Goal: Information Seeking & Learning: Learn about a topic

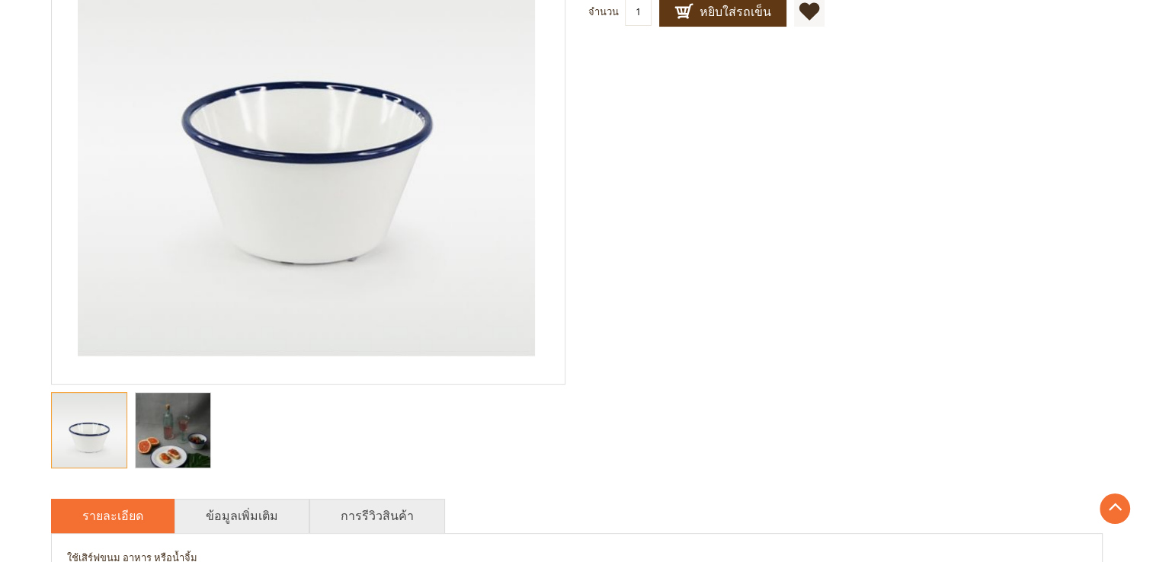
scroll to position [457, 0]
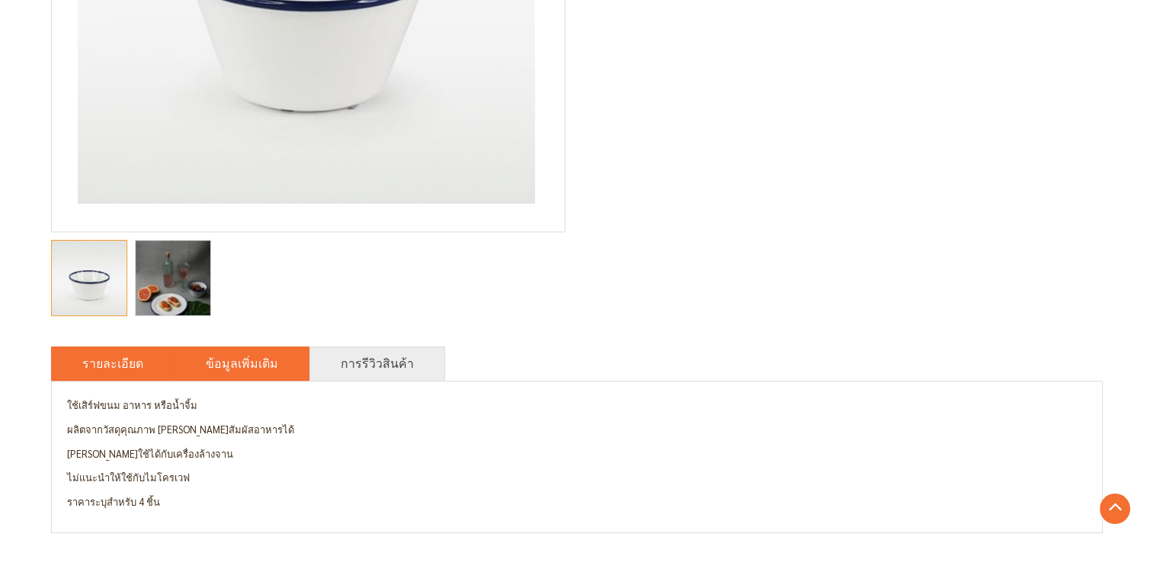
click at [267, 359] on li "ข้อมูลเพิ่มเติม" at bounding box center [241, 364] width 135 height 34
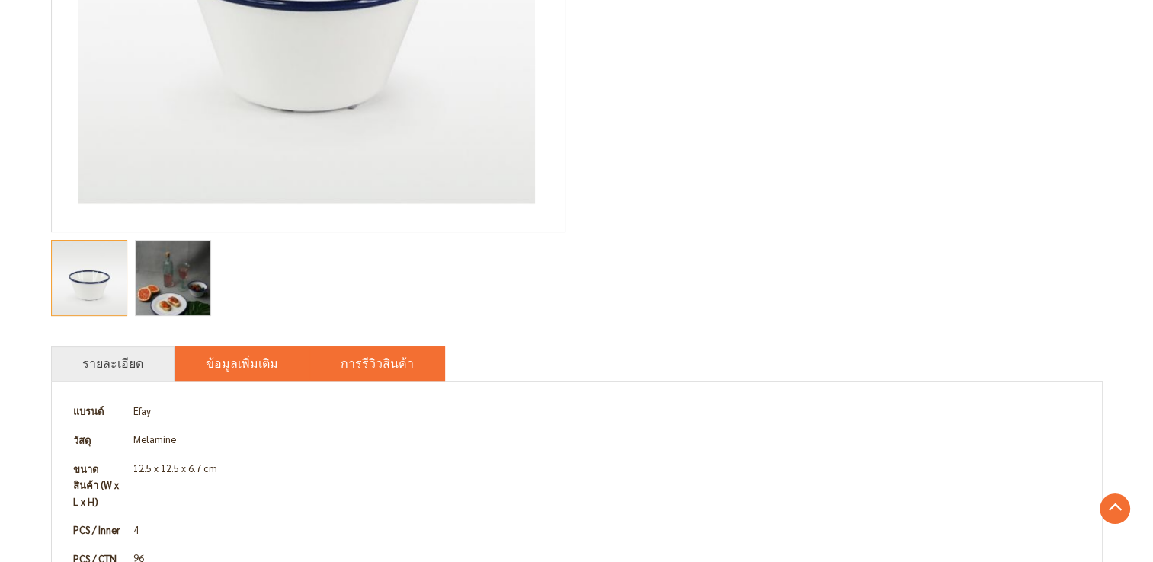
click at [322, 364] on li "การรีวิวสินค้า" at bounding box center [377, 364] width 136 height 34
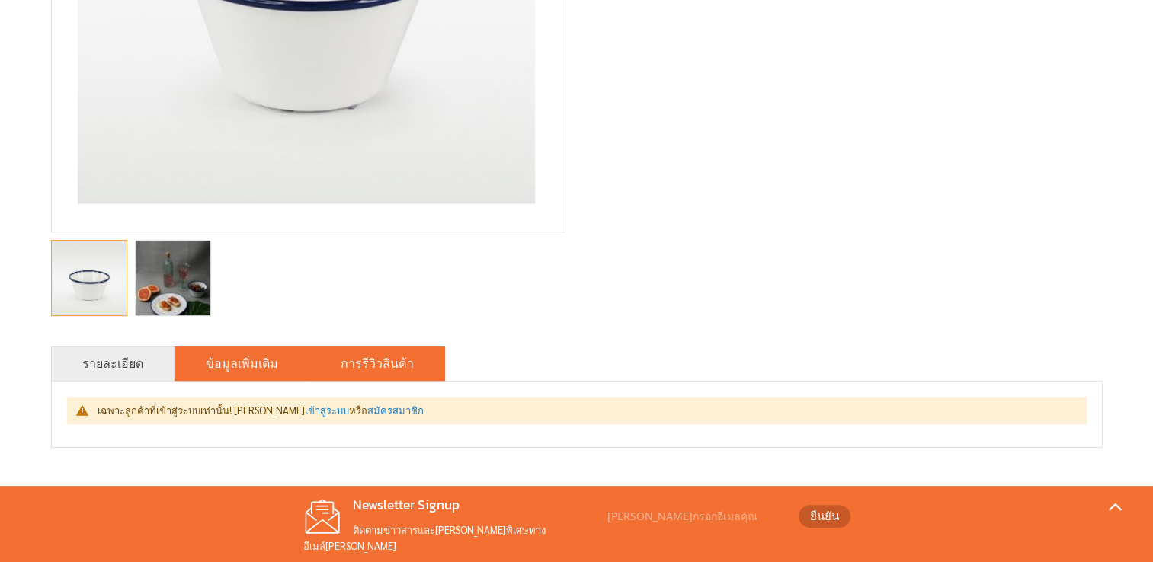
click at [208, 370] on link "ข้อมูลเพิ่มเติม" at bounding box center [242, 363] width 72 height 18
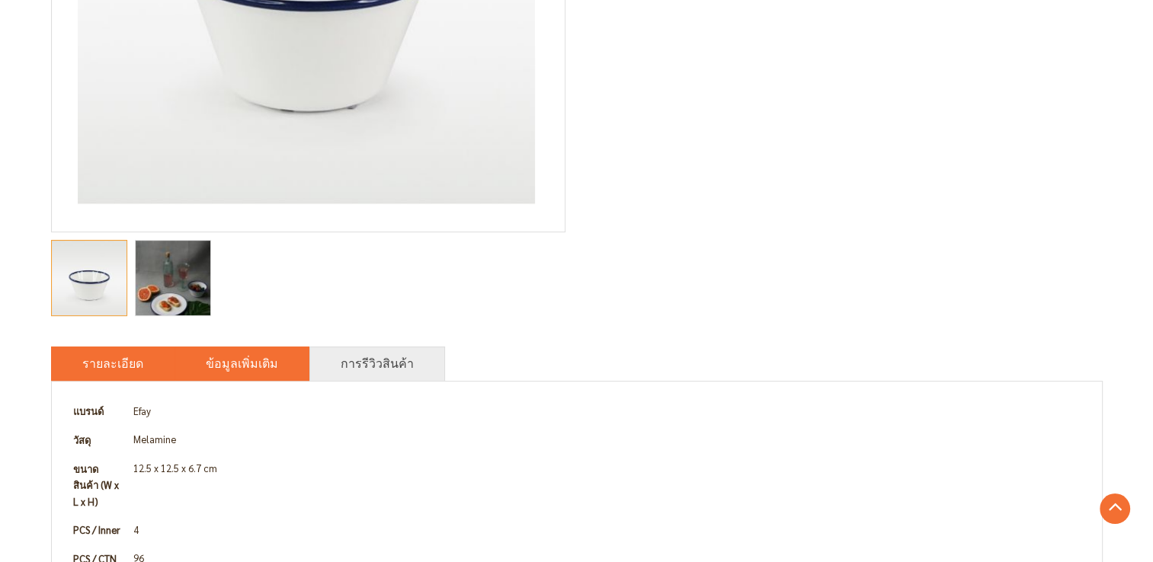
click at [137, 373] on link "รายละเอียด" at bounding box center [112, 363] width 61 height 18
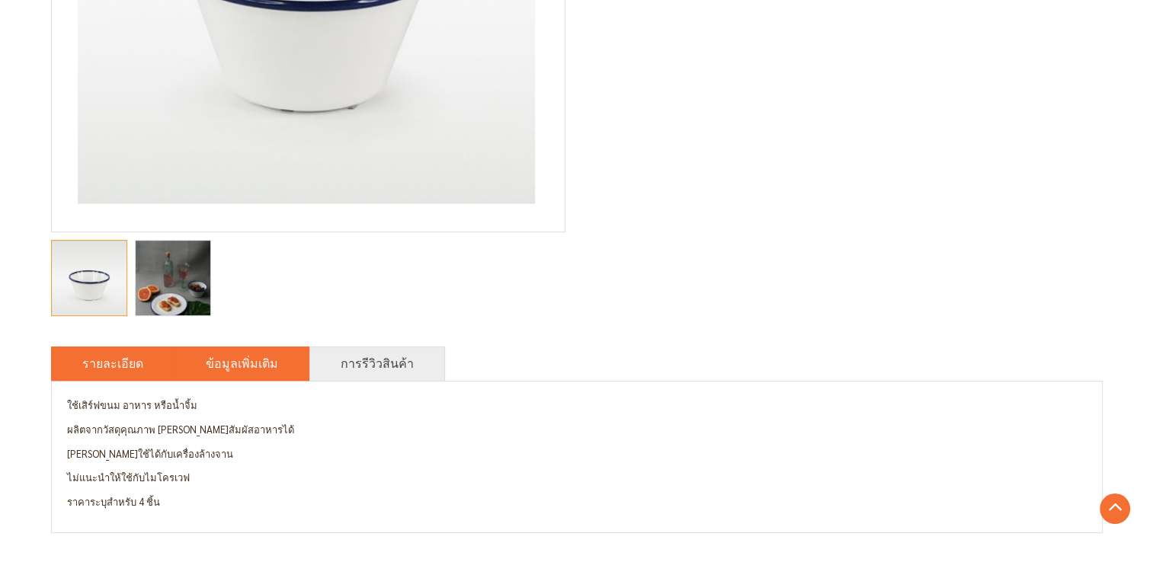
click at [228, 377] on li "ข้อมูลเพิ่มเติม" at bounding box center [241, 364] width 135 height 34
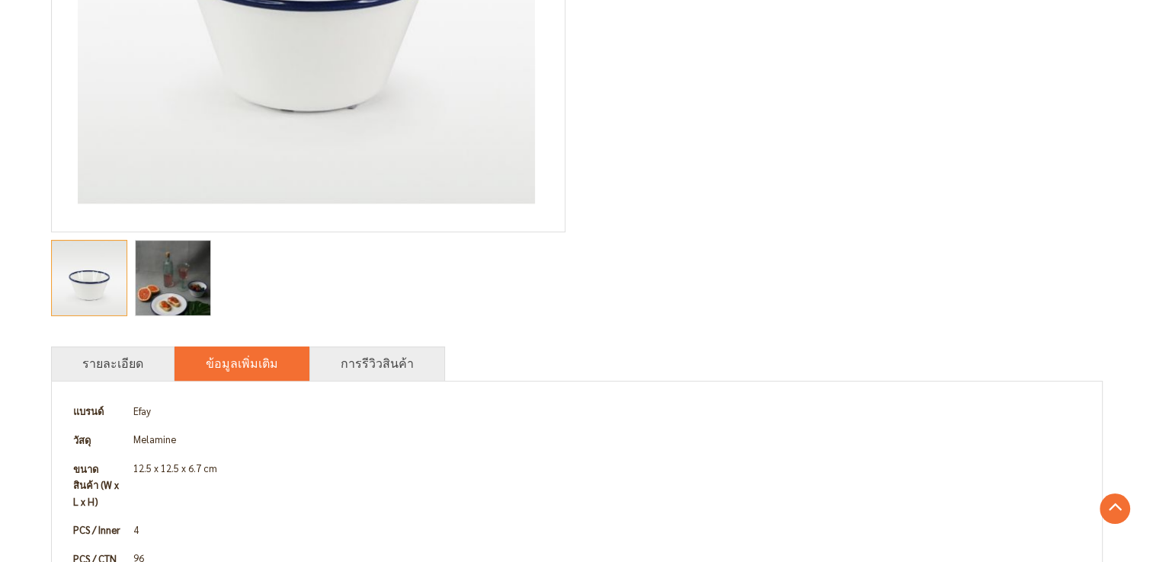
click at [187, 308] on img "Audrey ถ้วยใส่อาหาร ขอบน้ำเงิน, ชุด 4 ชิ้น" at bounding box center [173, 279] width 75 height 112
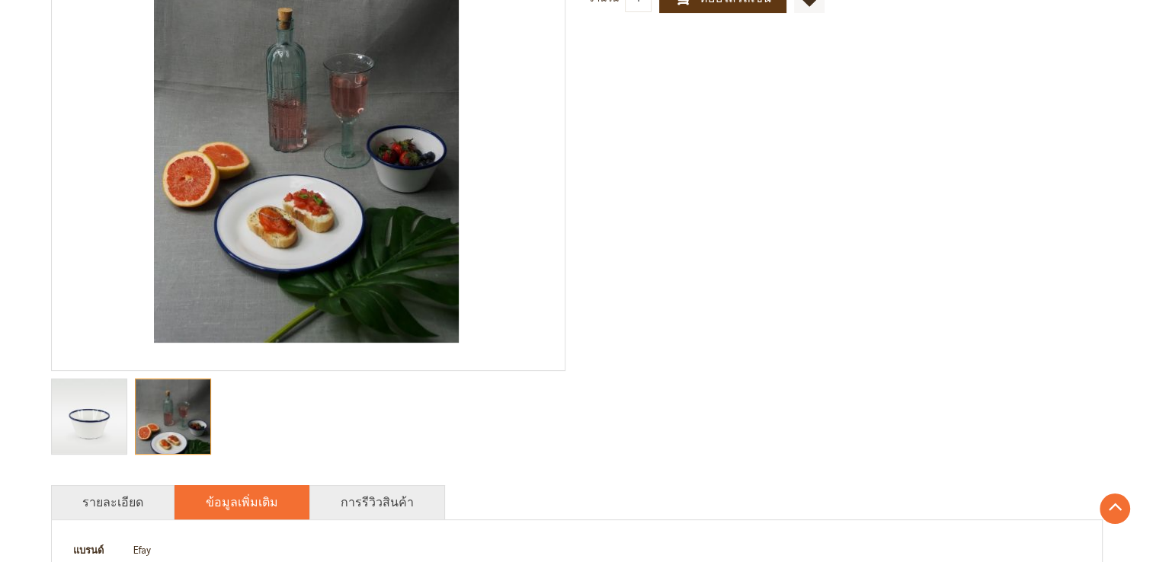
scroll to position [315, 0]
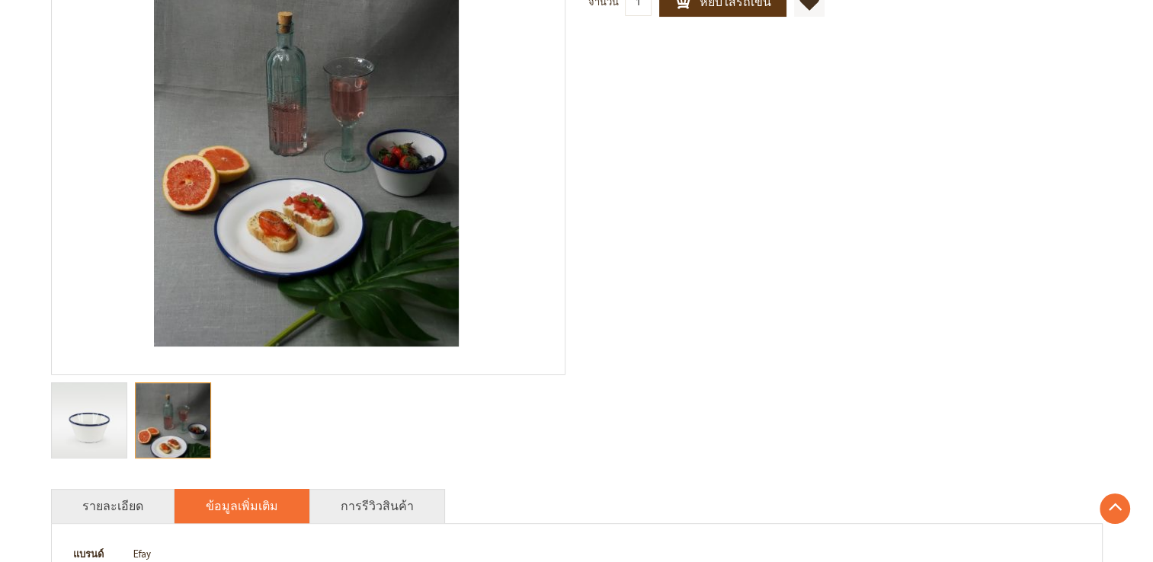
click at [85, 421] on img "Audrey ถ้วยใส่อาหาร ขอบน้ำเงิน, ชุด 4 ชิ้น" at bounding box center [89, 420] width 75 height 75
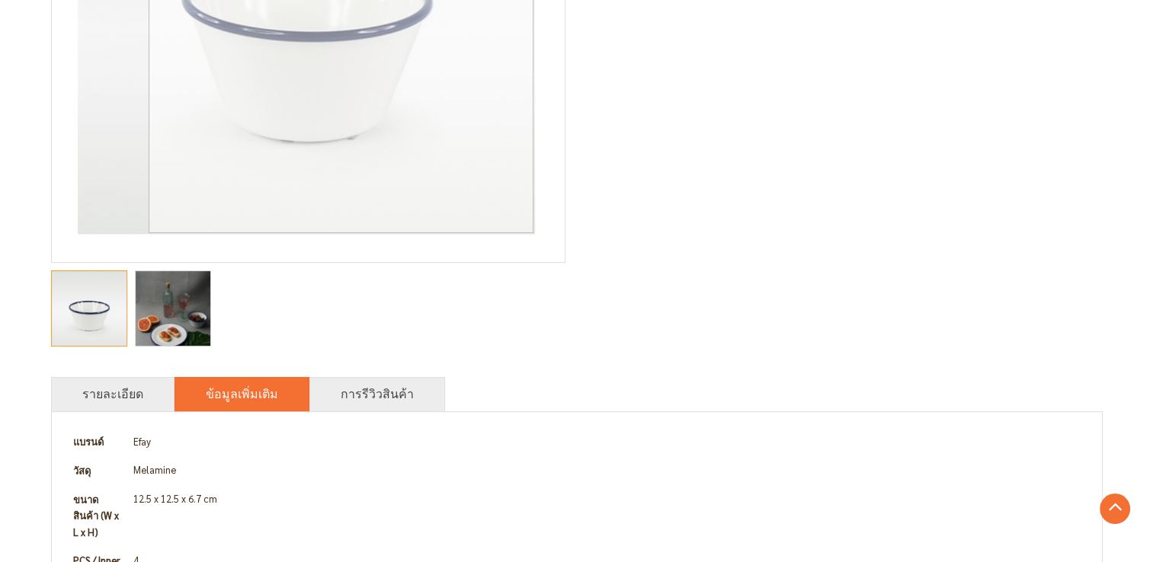
scroll to position [543, 0]
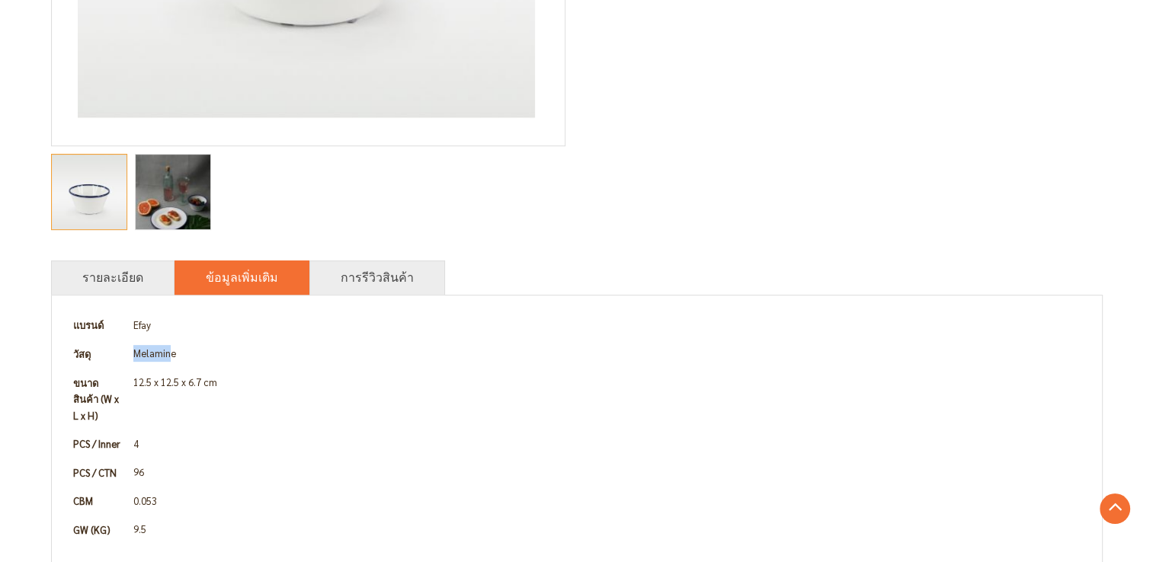
drag, startPoint x: 170, startPoint y: 357, endPoint x: 118, endPoint y: 348, distance: 52.5
click at [118, 348] on tr "วัสดุ Melamine" at bounding box center [577, 354] width 1020 height 29
click at [174, 355] on td "Melamine" at bounding box center [607, 354] width 959 height 29
drag, startPoint x: 185, startPoint y: 360, endPoint x: 127, endPoint y: 358, distance: 57.9
click at [128, 358] on td "Melamine" at bounding box center [607, 354] width 959 height 29
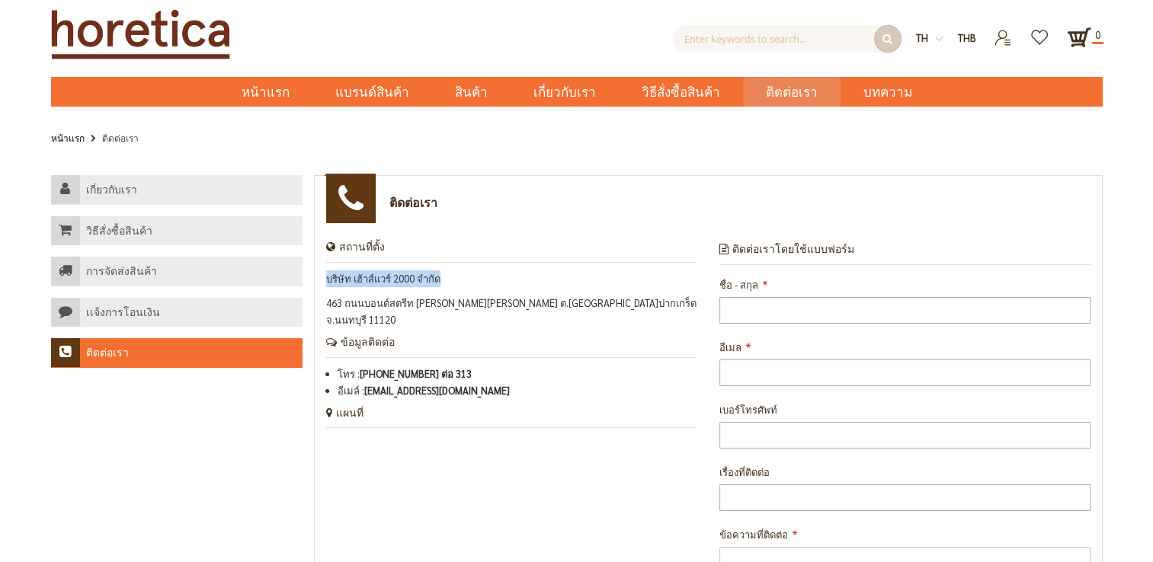
drag, startPoint x: 447, startPoint y: 273, endPoint x: 314, endPoint y: 279, distance: 132.7
click at [315, 279] on div "สถานที่ตั้ง บริษัท เฮ้าส์แวร์ 2000 จำกัด 463 ถนนบอนด์สตรีท เมืองทองธานี ต.บางพู…" at bounding box center [512, 443] width 394 height 405
drag, startPoint x: 314, startPoint y: 279, endPoint x: 363, endPoint y: 283, distance: 49.7
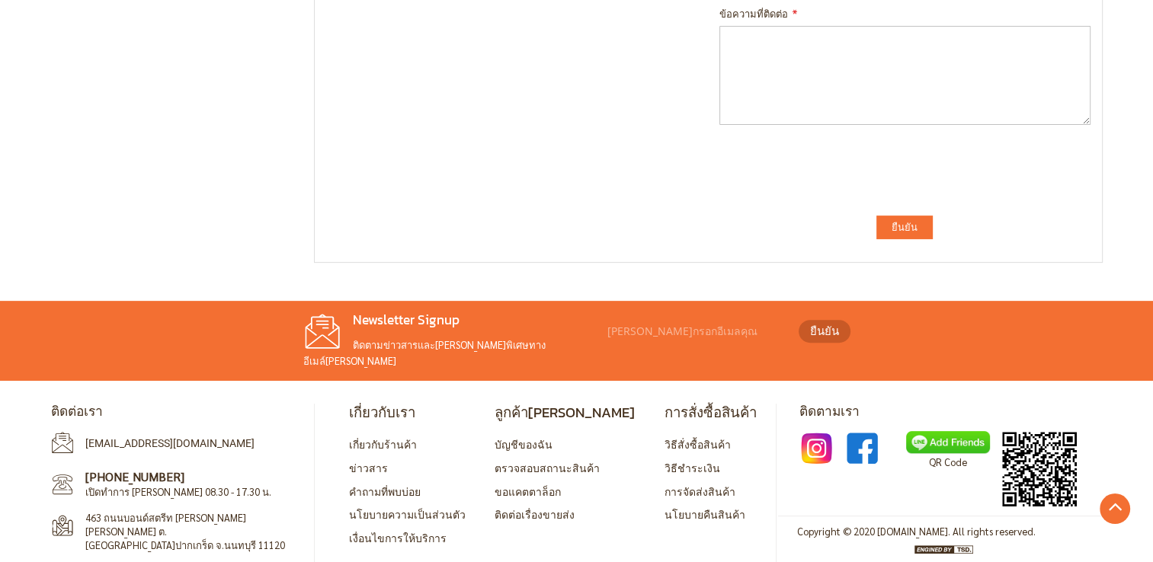
scroll to position [523, 0]
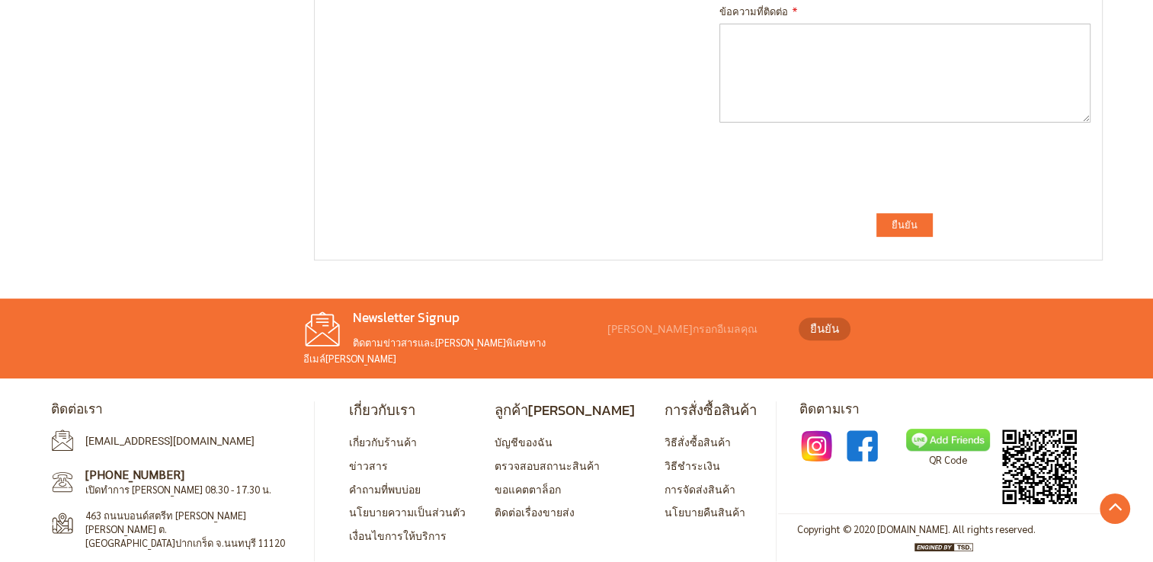
click at [957, 429] on img at bounding box center [948, 440] width 84 height 22
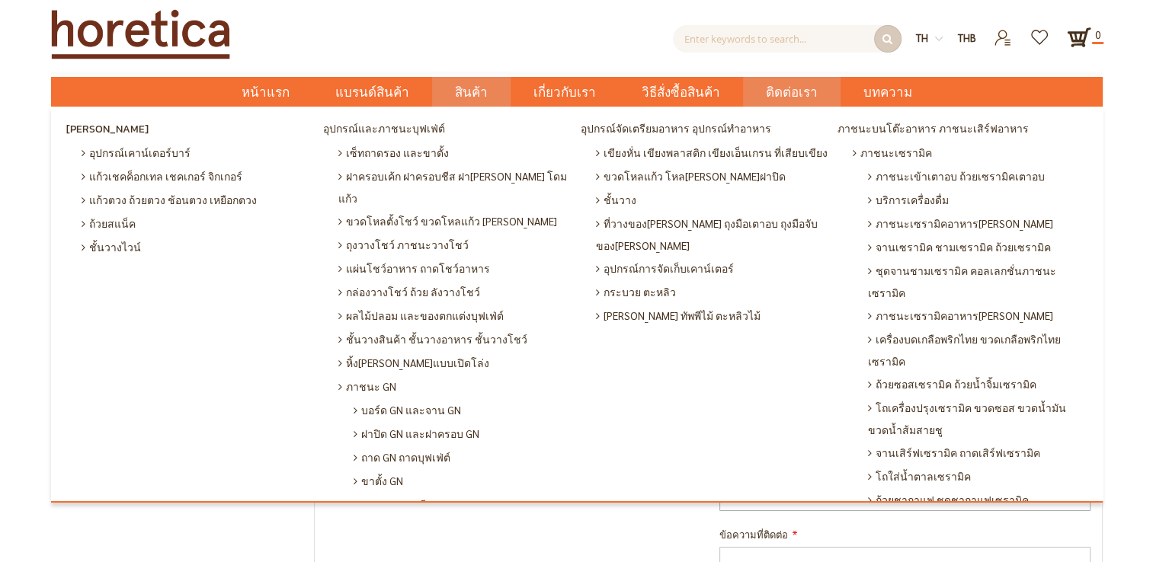
click at [479, 96] on span "สินค้า" at bounding box center [471, 92] width 33 height 31
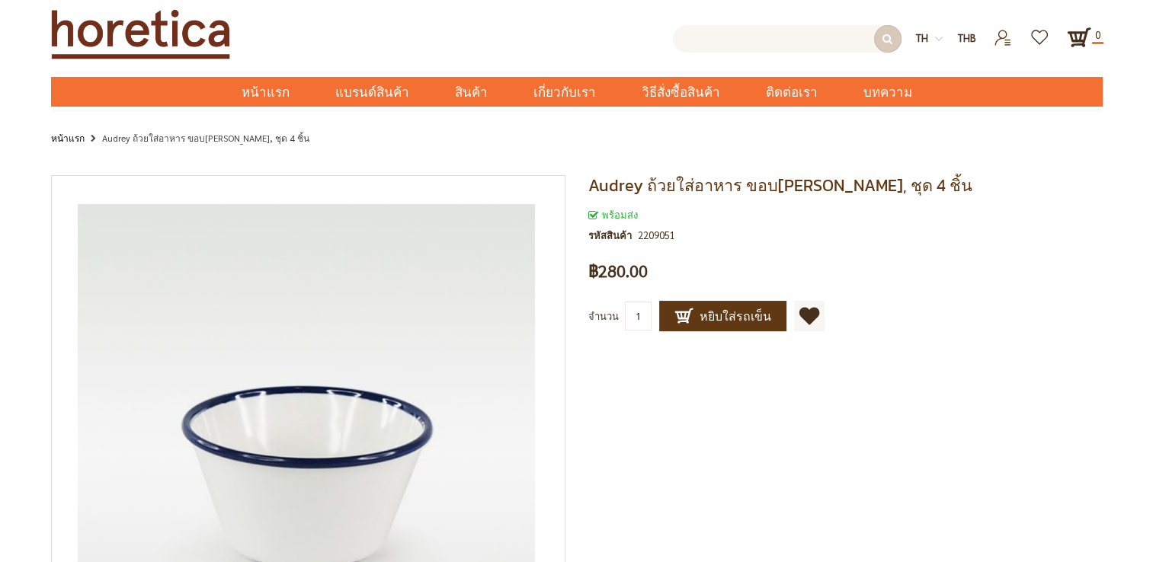
click at [745, 30] on input "text" at bounding box center [787, 38] width 229 height 27
click at [741, 37] on input "ฟืกพำั" at bounding box center [787, 38] width 229 height 27
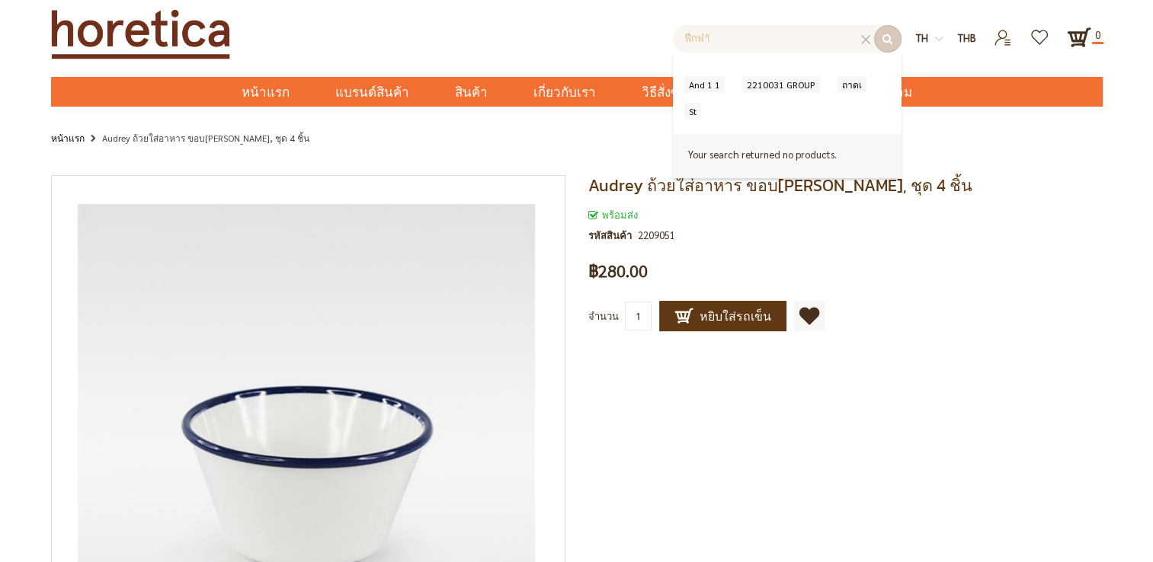
drag, startPoint x: 738, startPoint y: 37, endPoint x: 558, endPoint y: 46, distance: 180.1
click at [558, 46] on div "Recent Searches and 1 1 (99) 2210031 GROUP (1) ถาดเ (3) st (7) Your search retu…" at bounding box center [615, 35] width 602 height 35
type input "andrey"
click at [888, 35] on button "submit" at bounding box center [887, 38] width 27 height 27
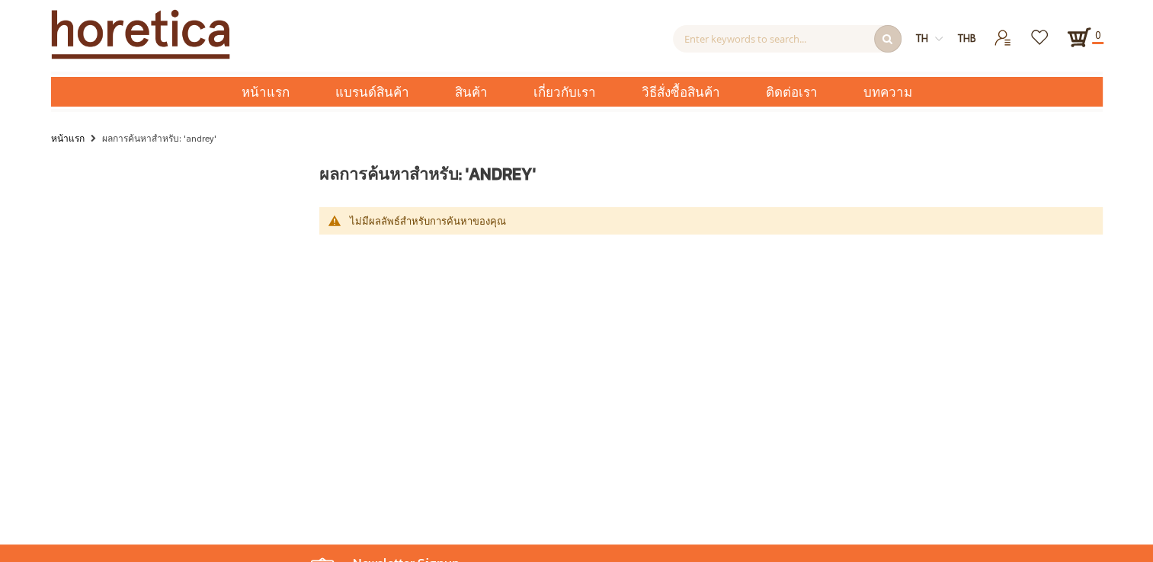
click at [62, 144] on link "หน้าแรก" at bounding box center [68, 138] width 34 height 17
click at [72, 139] on link "หน้าแรก" at bounding box center [68, 138] width 34 height 17
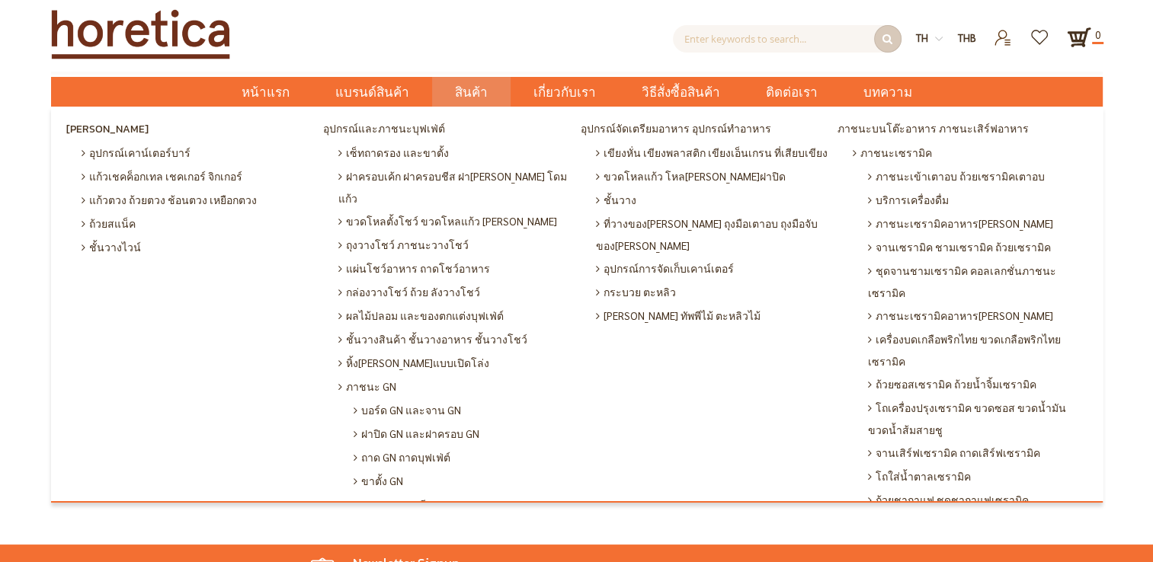
click at [457, 90] on link "สินค้า" at bounding box center [471, 92] width 78 height 30
click at [470, 98] on span "สินค้า" at bounding box center [471, 92] width 33 height 31
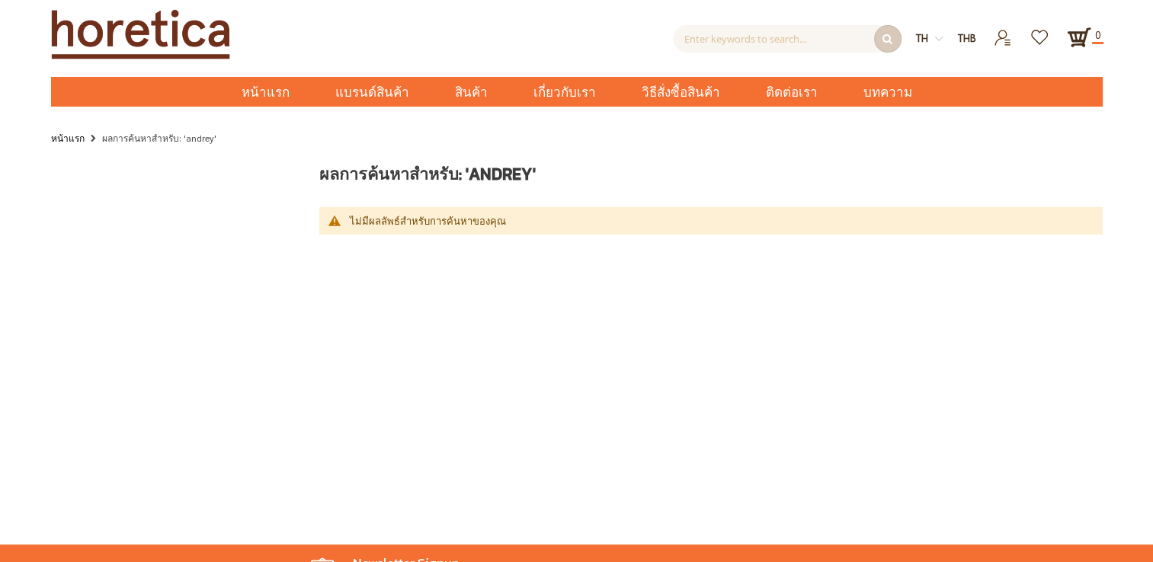
click at [56, 134] on link "หน้าแรก" at bounding box center [68, 138] width 34 height 17
click at [62, 139] on link "หน้าแรก" at bounding box center [68, 138] width 34 height 17
click at [285, 95] on span "หน้าแรก" at bounding box center [266, 92] width 48 height 20
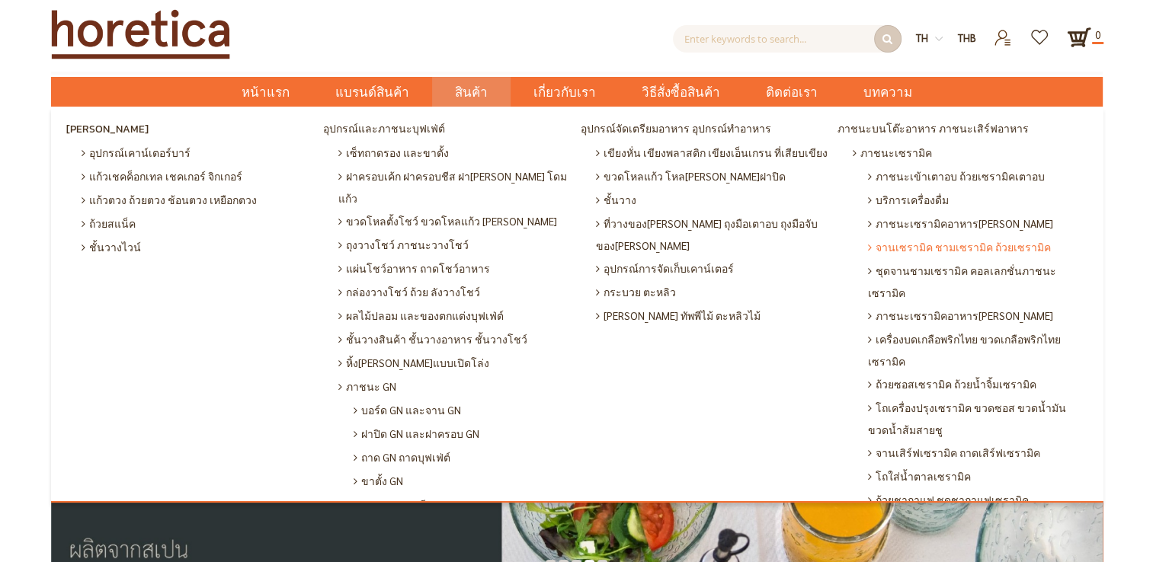
click at [962, 245] on span "จานเซรามิค ชามเซรามิค ถ้วยเซรามิค" at bounding box center [959, 247] width 183 height 24
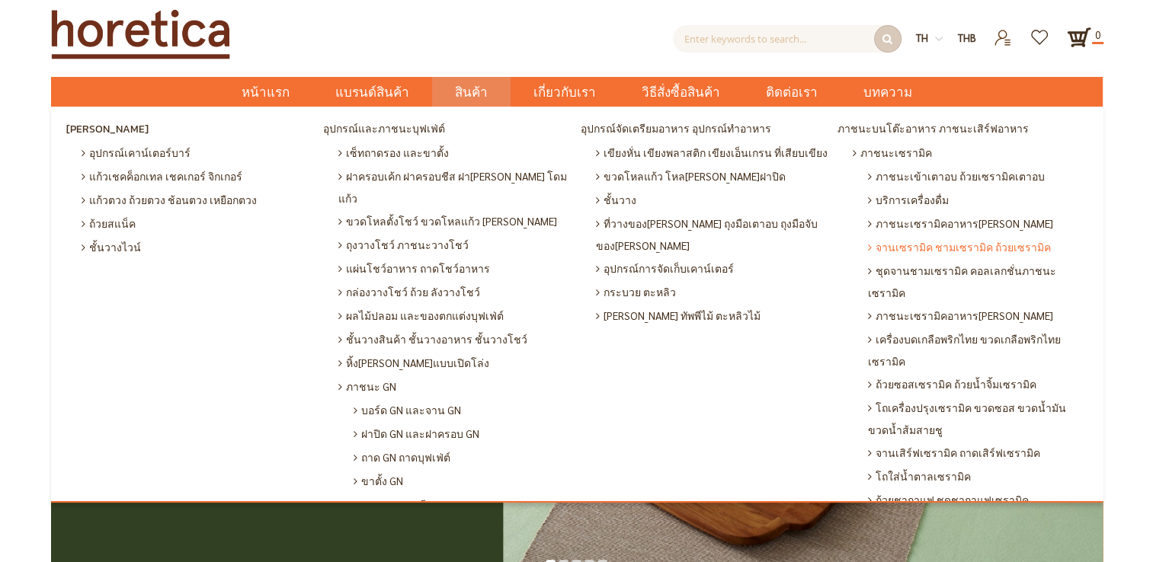
click at [963, 249] on span "จานเซรามิค ชามเซรามิค ถ้วยเซรามิค" at bounding box center [959, 247] width 183 height 24
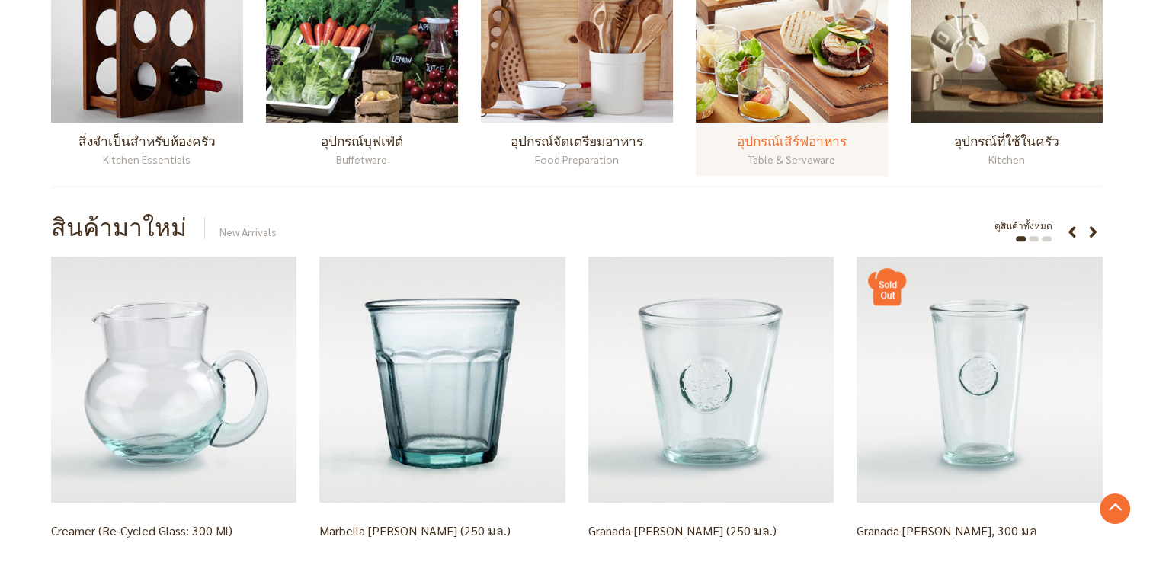
scroll to position [1219, 0]
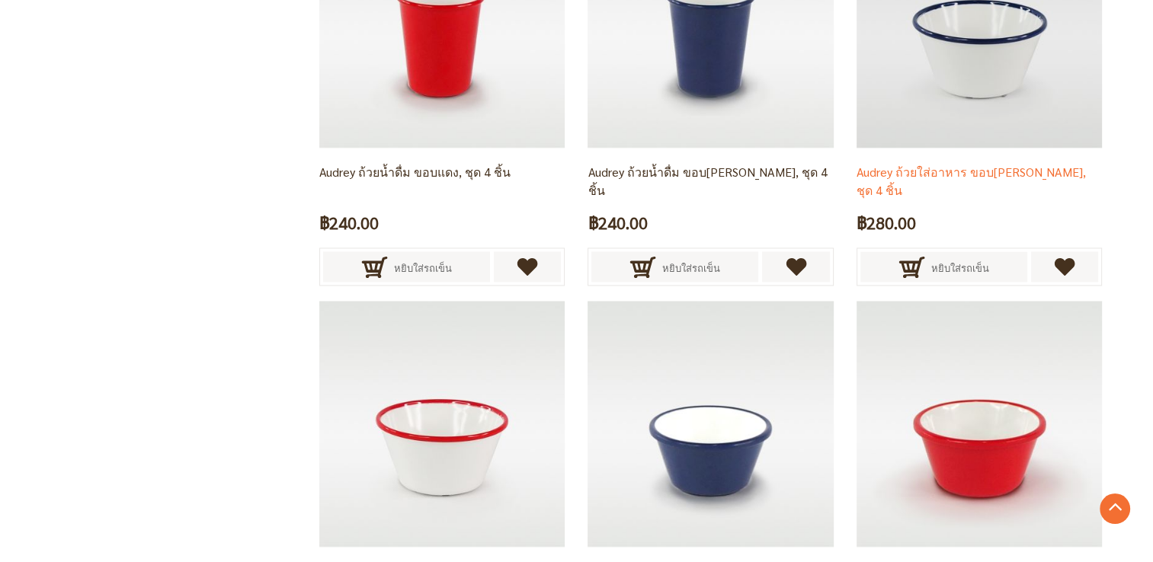
scroll to position [2148, 0]
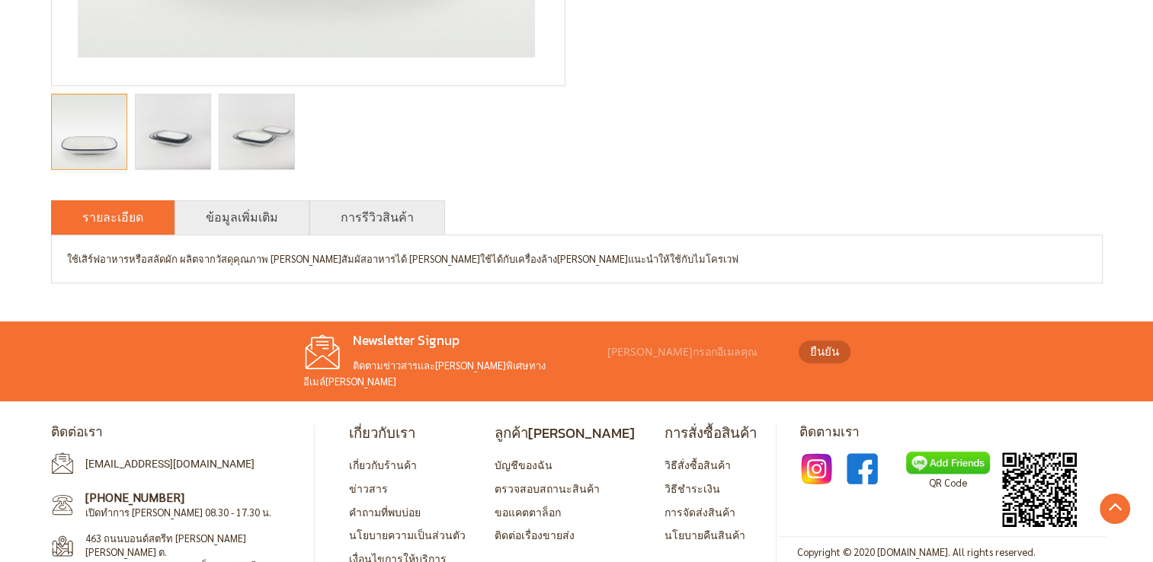
scroll to position [610, 0]
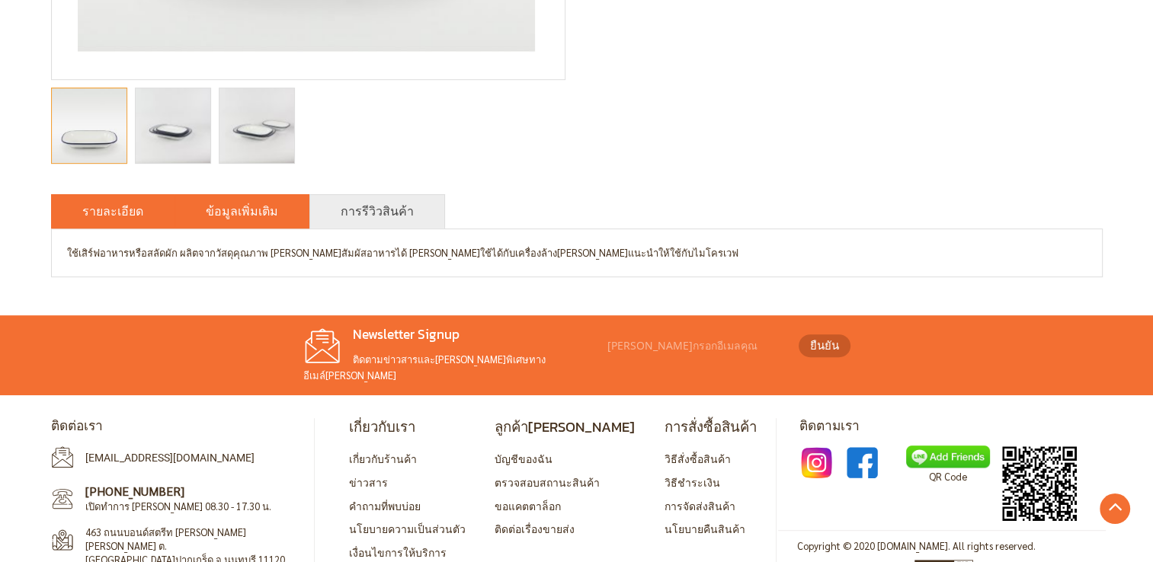
click at [213, 211] on link "ข้อมูลเพิ่มเติม" at bounding box center [242, 211] width 72 height 18
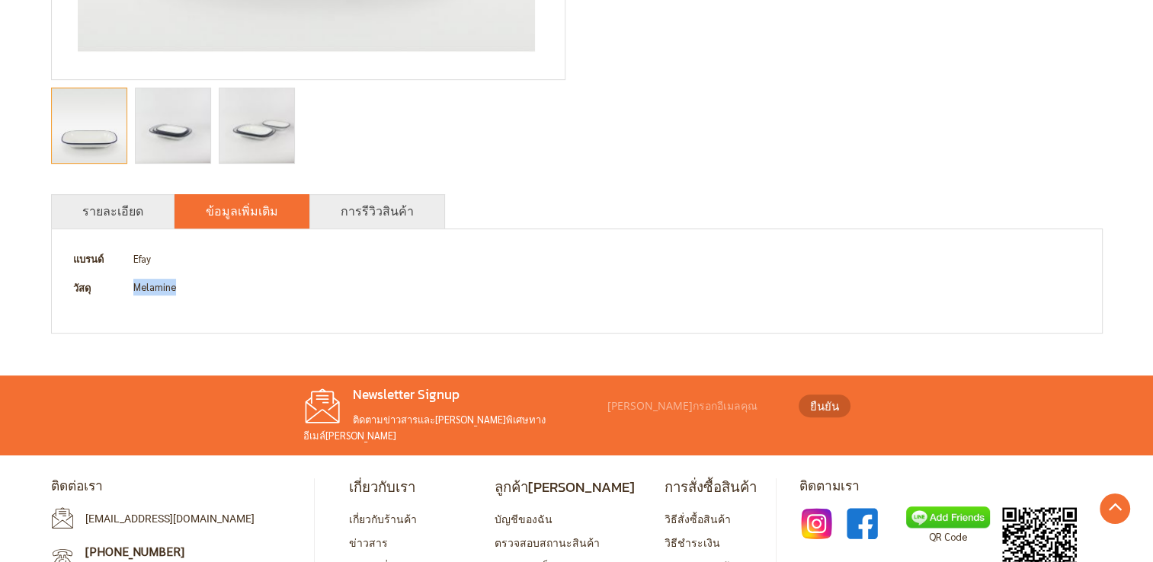
drag, startPoint x: 188, startPoint y: 285, endPoint x: 114, endPoint y: 285, distance: 73.9
click at [114, 285] on tr "วัสดุ Melamine" at bounding box center [577, 288] width 1020 height 29
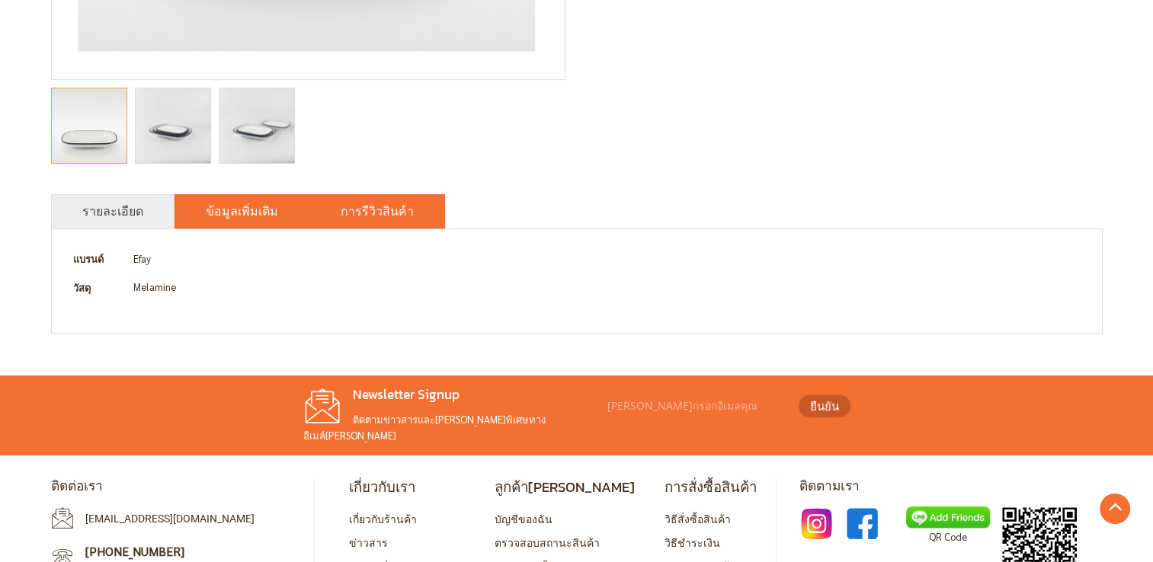
click at [369, 217] on link "การรีวิวสินค้า" at bounding box center [377, 211] width 73 height 18
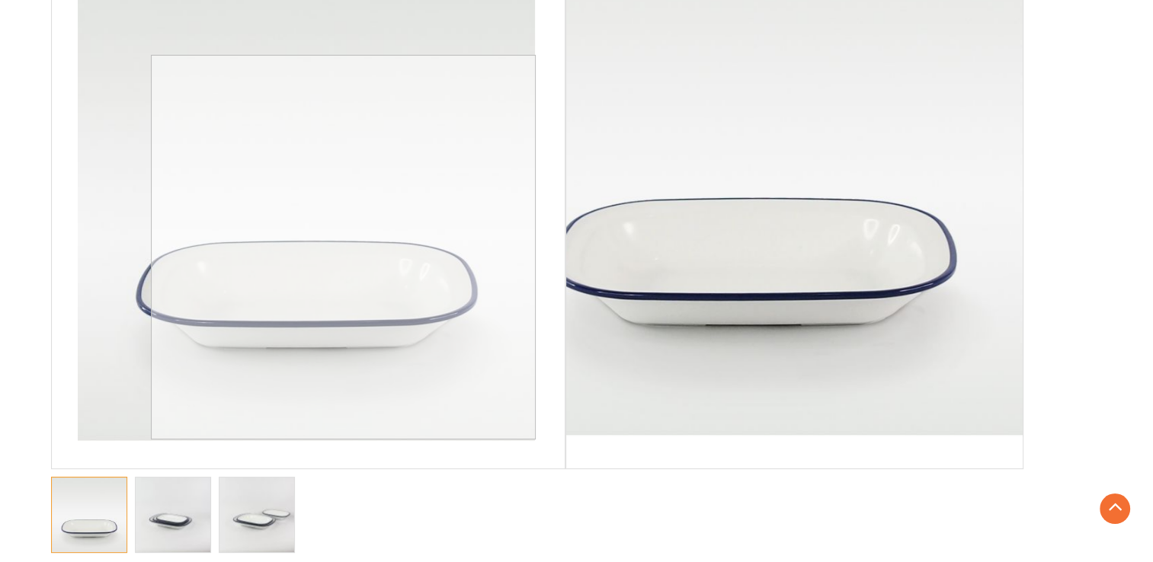
scroll to position [305, 0]
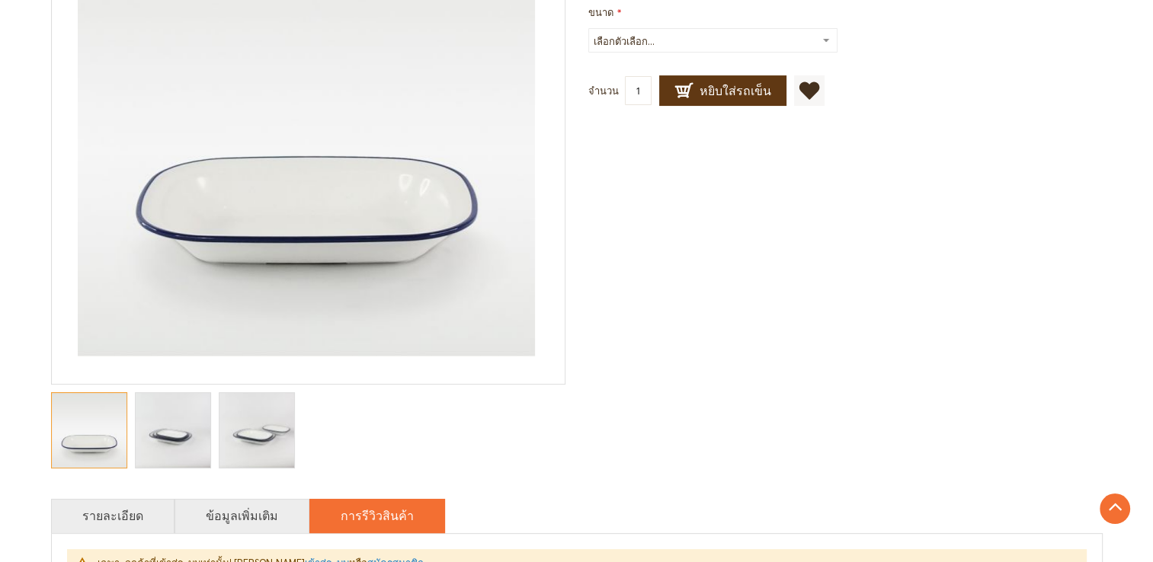
click at [181, 429] on img "Audrey จานใส่อาหารทรงเหลี่ยม ขอบน้ำเงิน" at bounding box center [173, 430] width 112 height 75
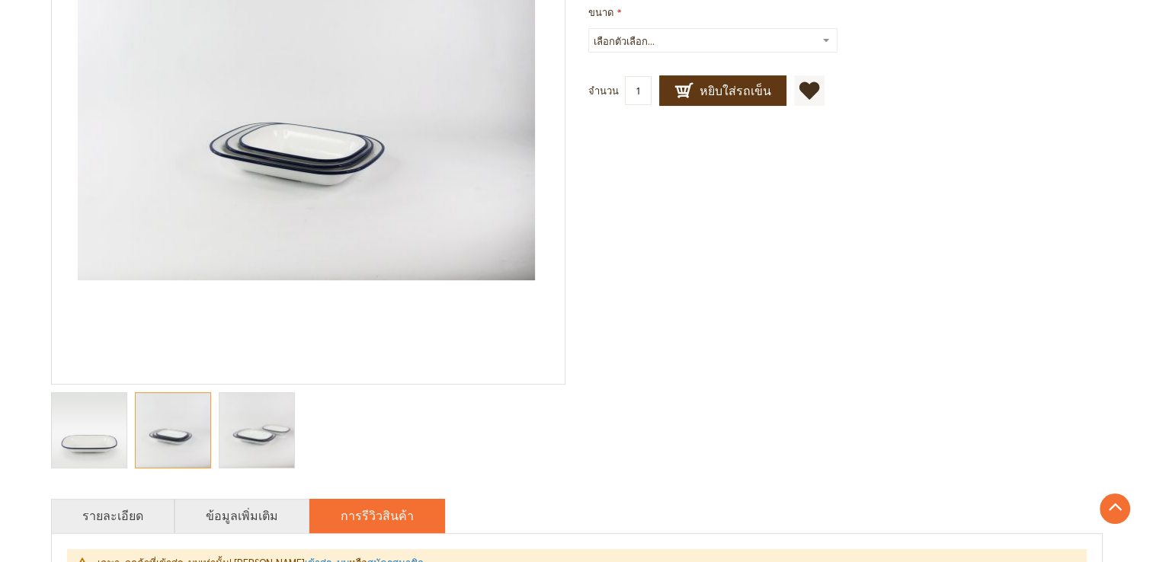
click at [702, 37] on select "เลือกตัวเลือก... เล็ก กลาง +฿20.00 ใหญ่ +฿75.00" at bounding box center [712, 40] width 249 height 24
select select "48"
click at [588, 30] on select "เลือกตัวเลือก... เล็ก กลาง +฿20.00 ใหญ่ +฿75.00" at bounding box center [712, 40] width 249 height 24
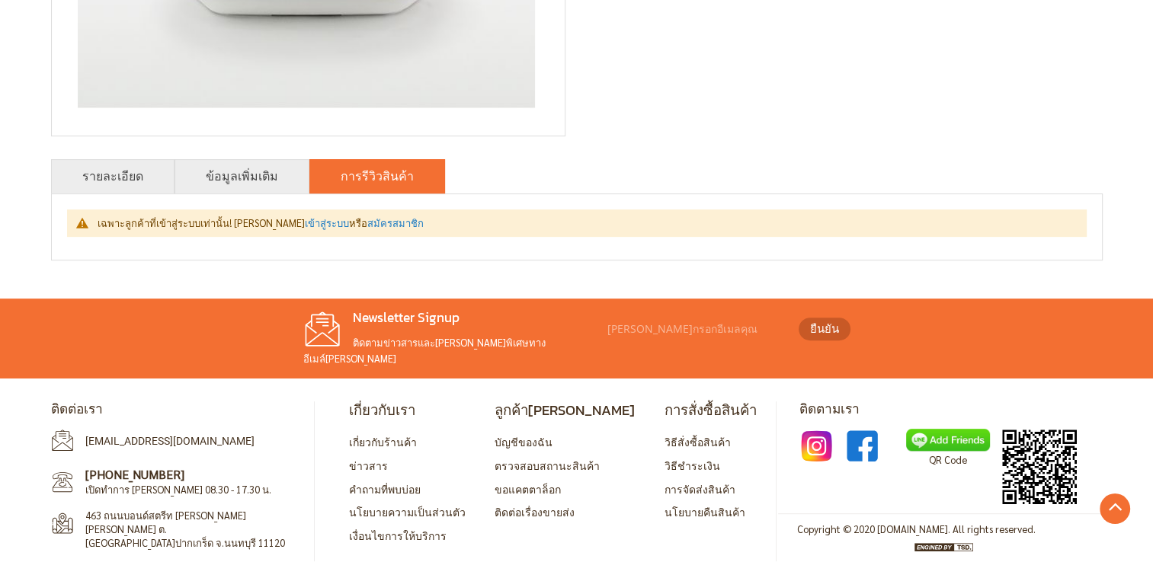
scroll to position [555, 0]
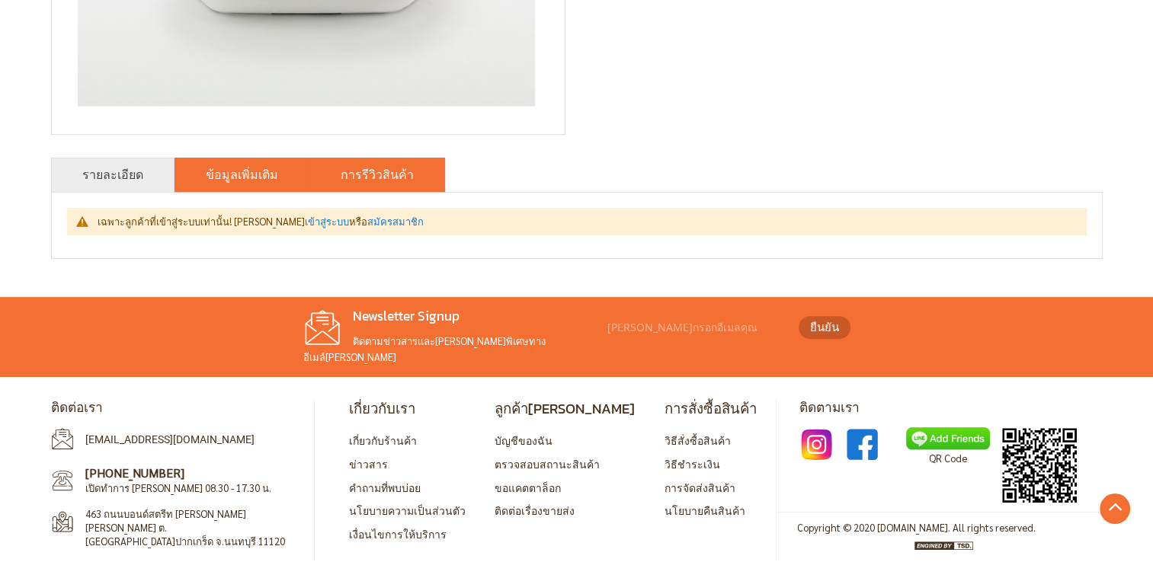
click at [219, 178] on link "ข้อมูลเพิ่มเติม" at bounding box center [242, 174] width 72 height 18
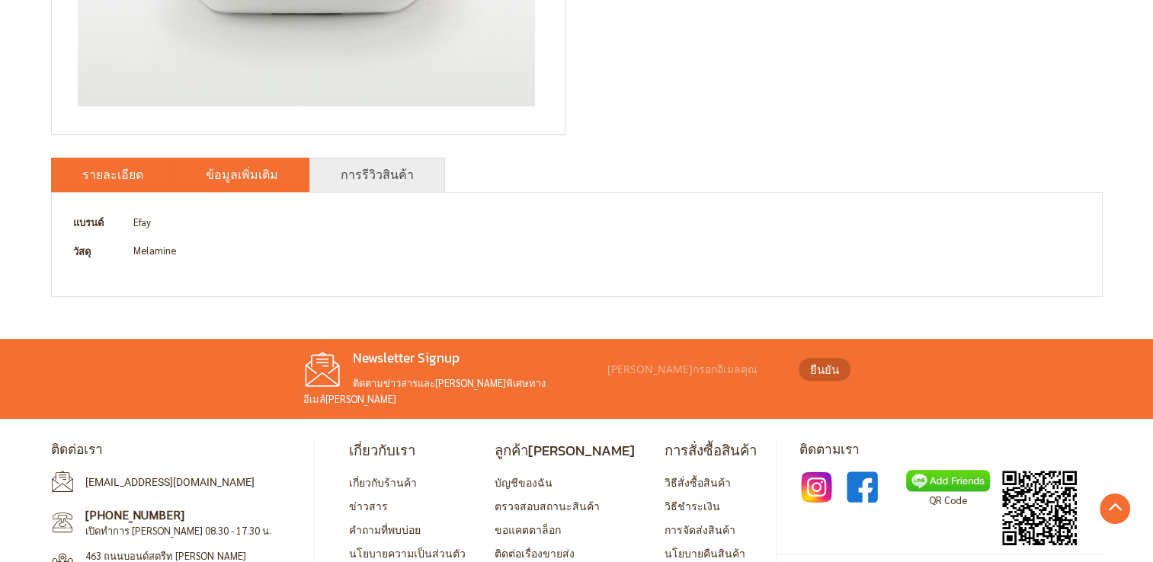
click at [149, 179] on li "รายละเอียด" at bounding box center [112, 175] width 123 height 34
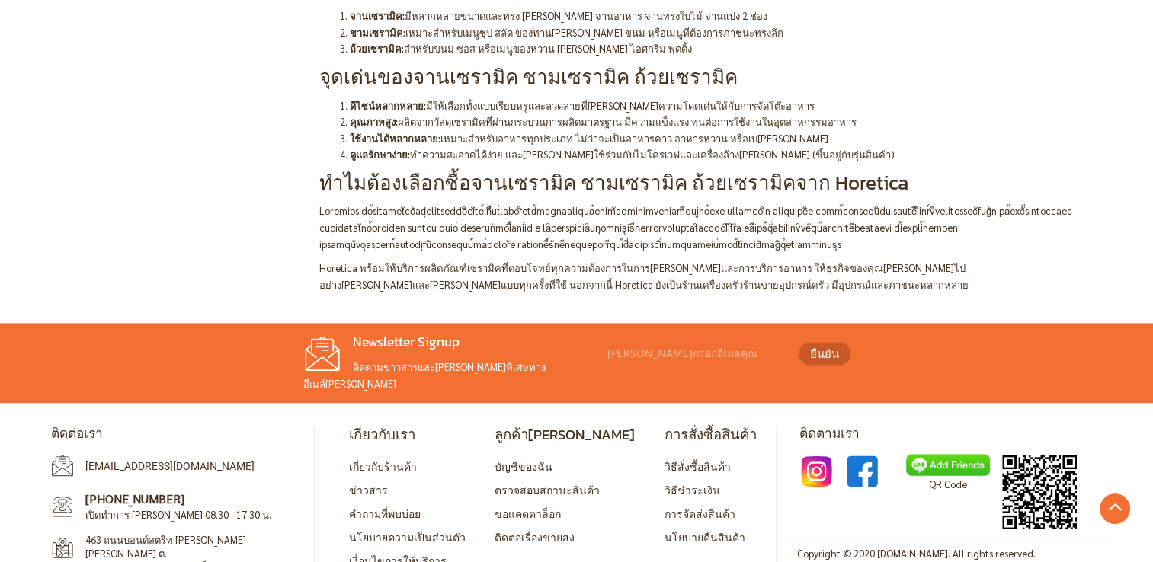
scroll to position [2079, 0]
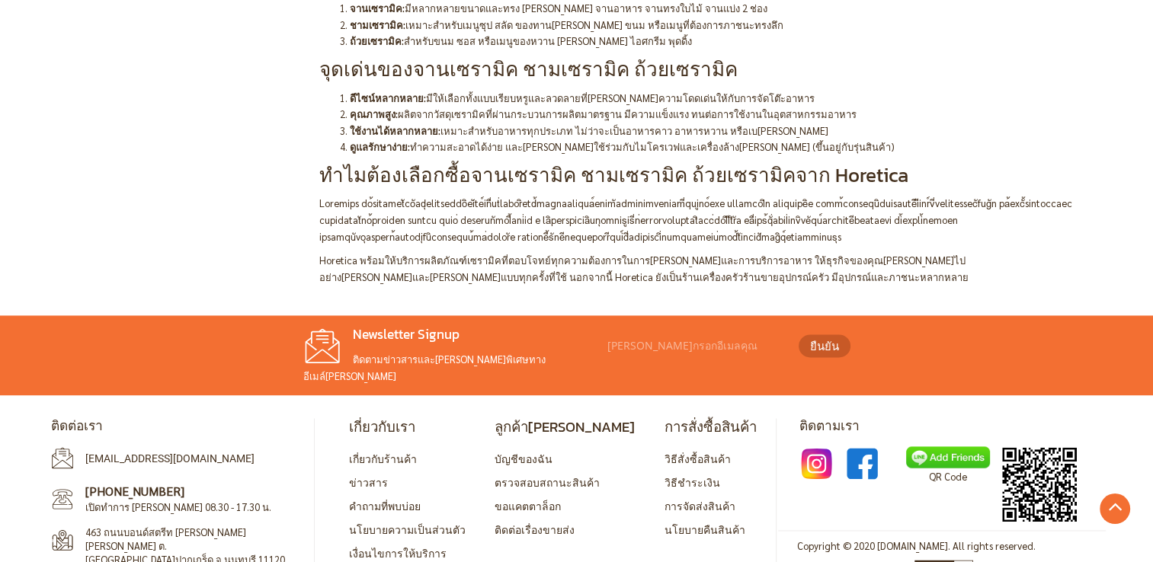
drag, startPoint x: 319, startPoint y: 183, endPoint x: 623, endPoint y: 259, distance: 312.7
click at [623, 259] on div "จานเซรามิค ชามเซรามิค ถ้วยเซรามิคจาก Horetica Horetica จำหน่ายจานเซรามิค ชามเซร…" at bounding box center [710, 90] width 783 height 390
click at [623, 259] on p "Horetica พร้อมให้บริการผลิตภัณฑ์เซรามิคที่ตอบโจทย์ทุกความต้องการในการ[PERSON_NA…" at bounding box center [710, 268] width 783 height 33
click at [604, 261] on p "Horetica พร้อมให้บริการผลิตภัณฑ์เซรามิคที่ตอบโจทย์ทุกความต้องการในการจัดเลี้ยงแ…" at bounding box center [710, 268] width 783 height 33
drag, startPoint x: 604, startPoint y: 261, endPoint x: 322, endPoint y: 191, distance: 289.6
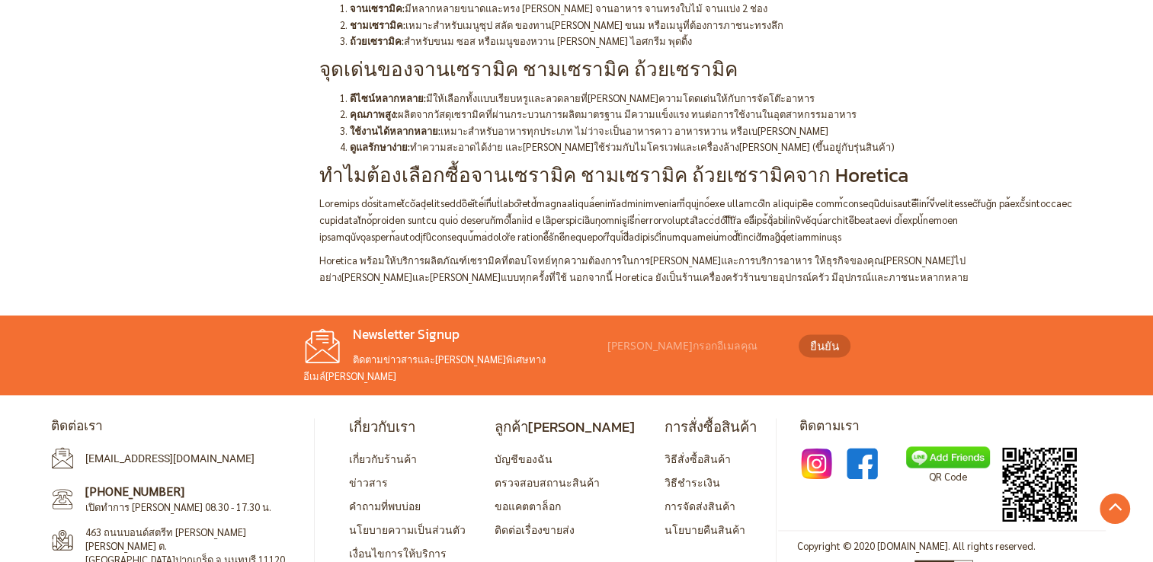
click at [322, 191] on div "จานเซรามิค ชามเซรามิค ถ้วยเซรามิคจาก Horetica Horetica จำหน่ายจานเซรามิค ชามเซร…" at bounding box center [710, 90] width 783 height 390
